Goal: Information Seeking & Learning: Understand process/instructions

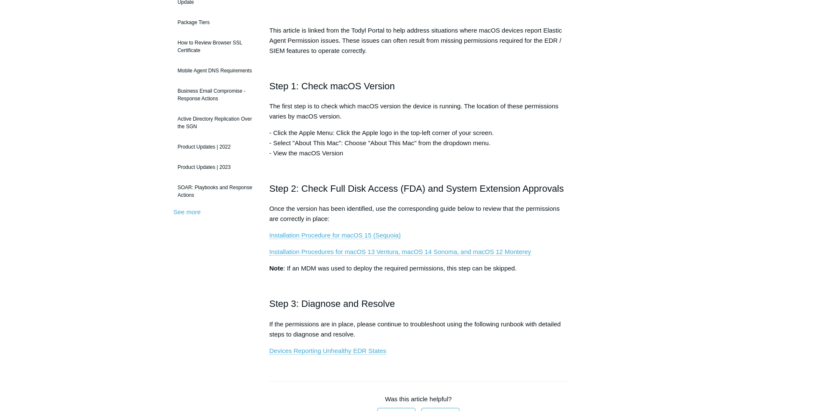
scroll to position [169, 0]
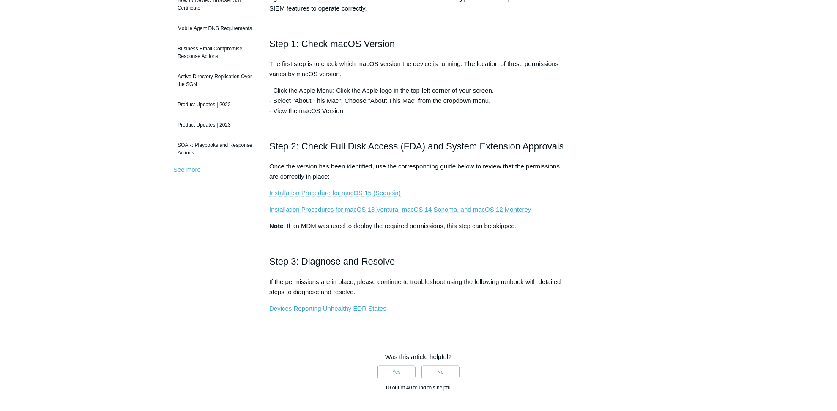
click at [324, 192] on link "Installation Procedure for macOS 15 (Sequoia)" at bounding box center [335, 193] width 132 height 8
